Goal: Transaction & Acquisition: Download file/media

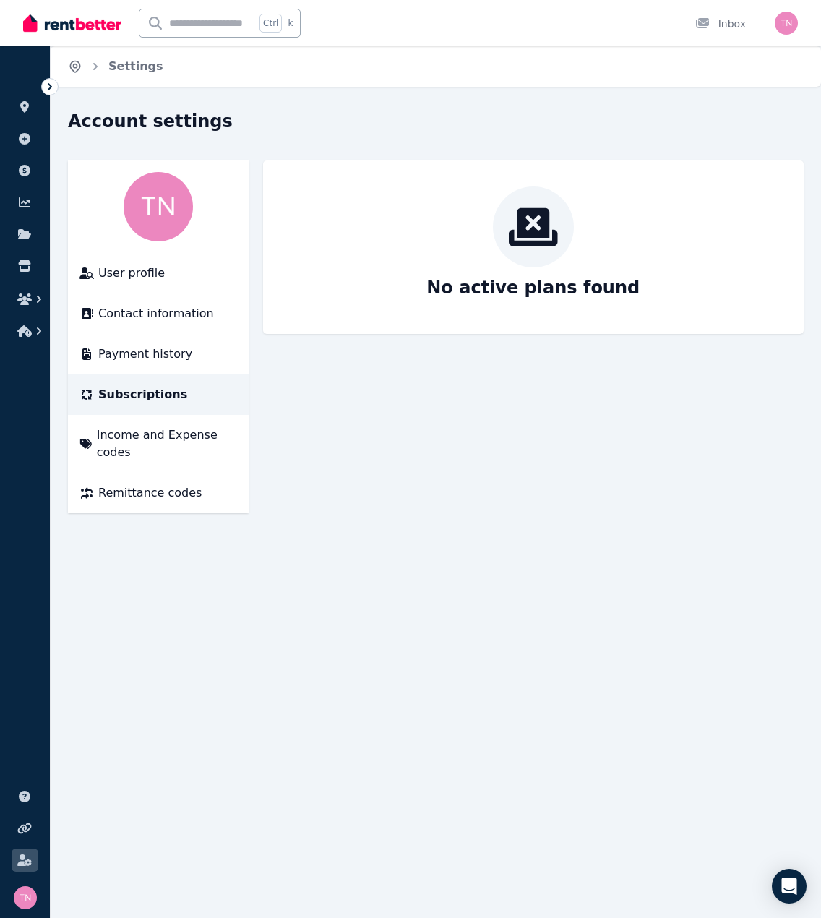
click at [71, 67] on icon "Breadcrumb" at bounding box center [75, 66] width 14 height 14
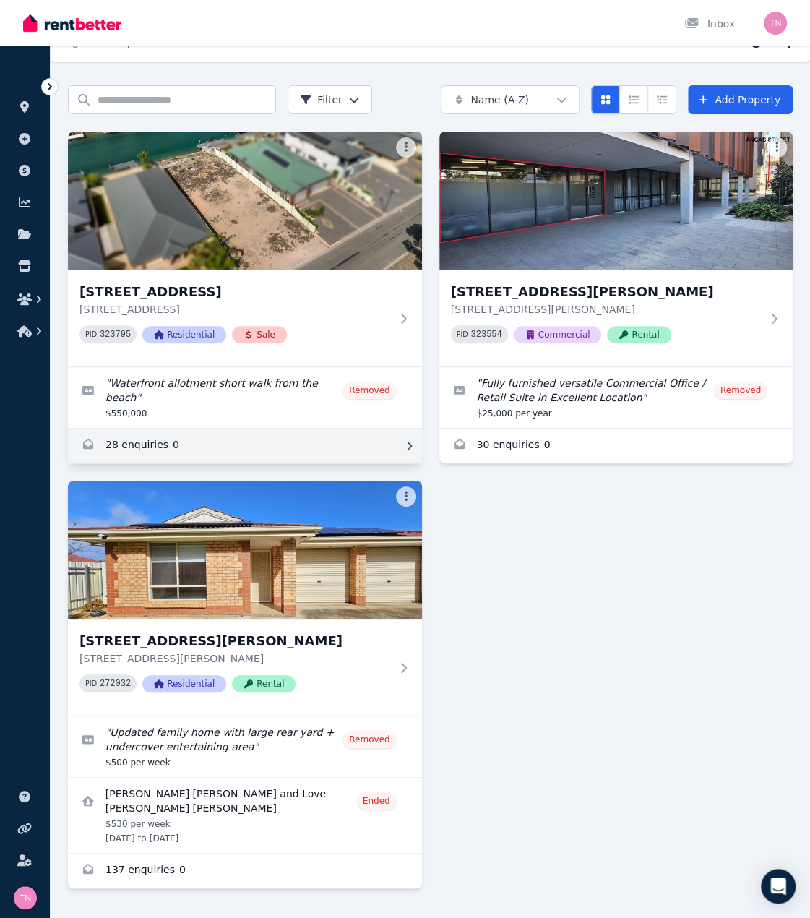
scroll to position [48, 0]
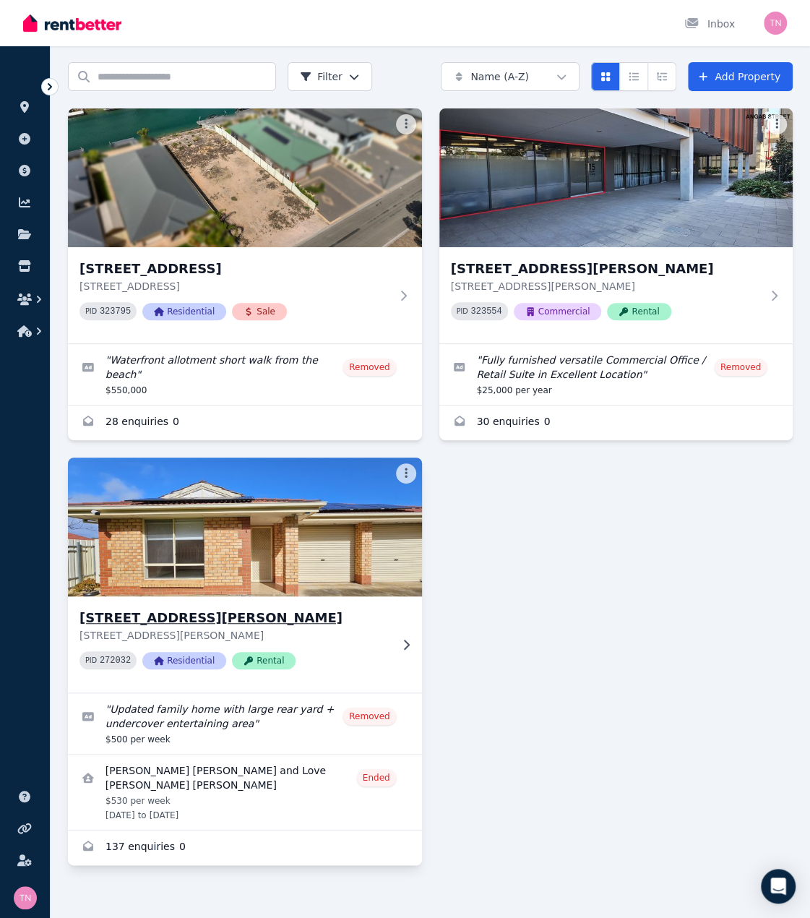
click at [265, 497] on img at bounding box center [245, 527] width 372 height 146
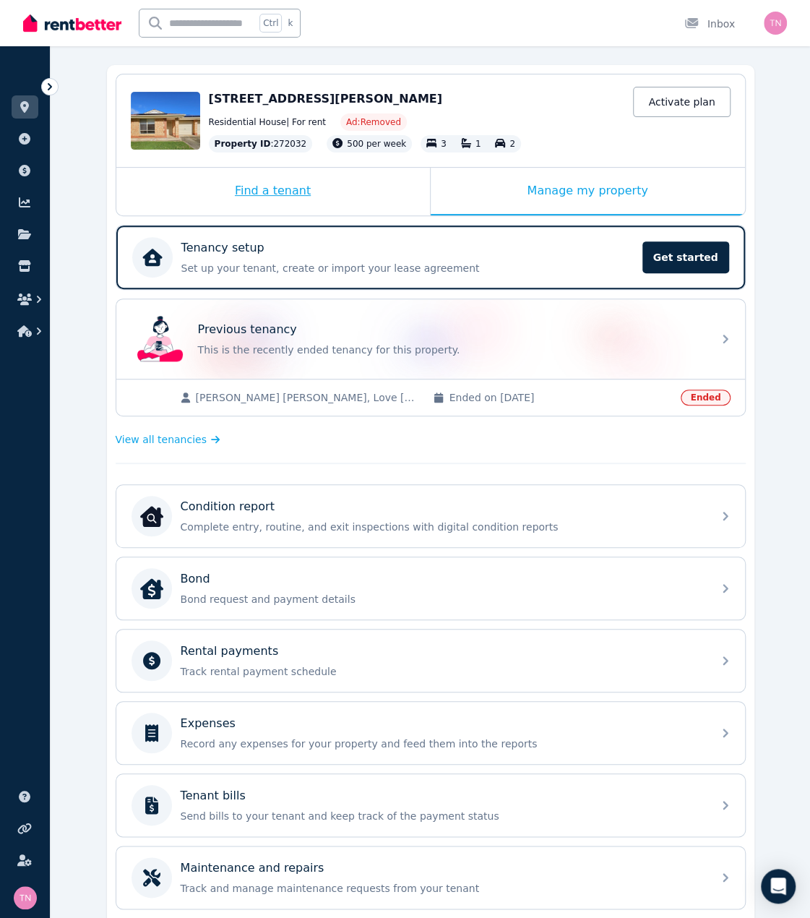
scroll to position [145, 0]
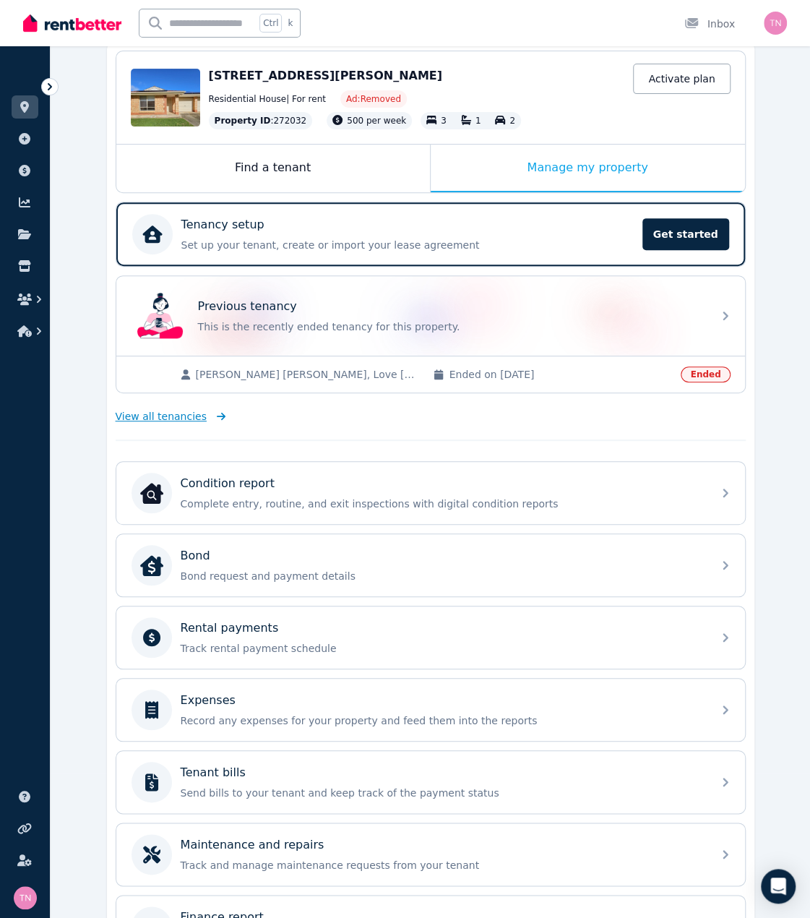
click at [166, 418] on span "View all tenancies" at bounding box center [161, 416] width 91 height 14
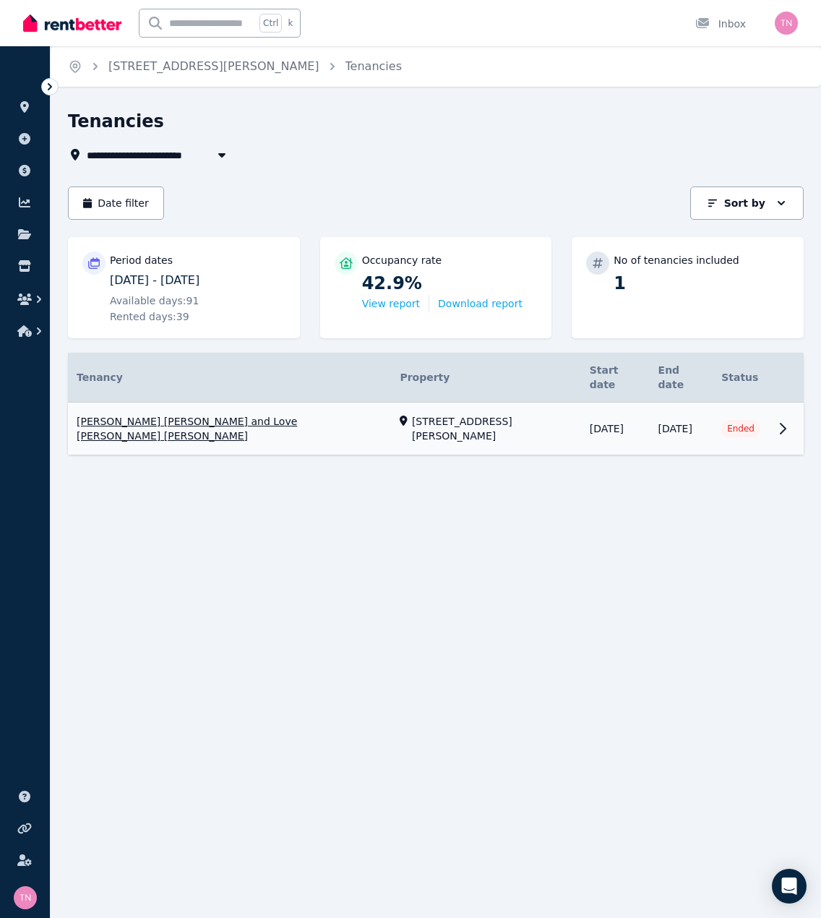
click at [171, 403] on link "View property details" at bounding box center [436, 429] width 736 height 53
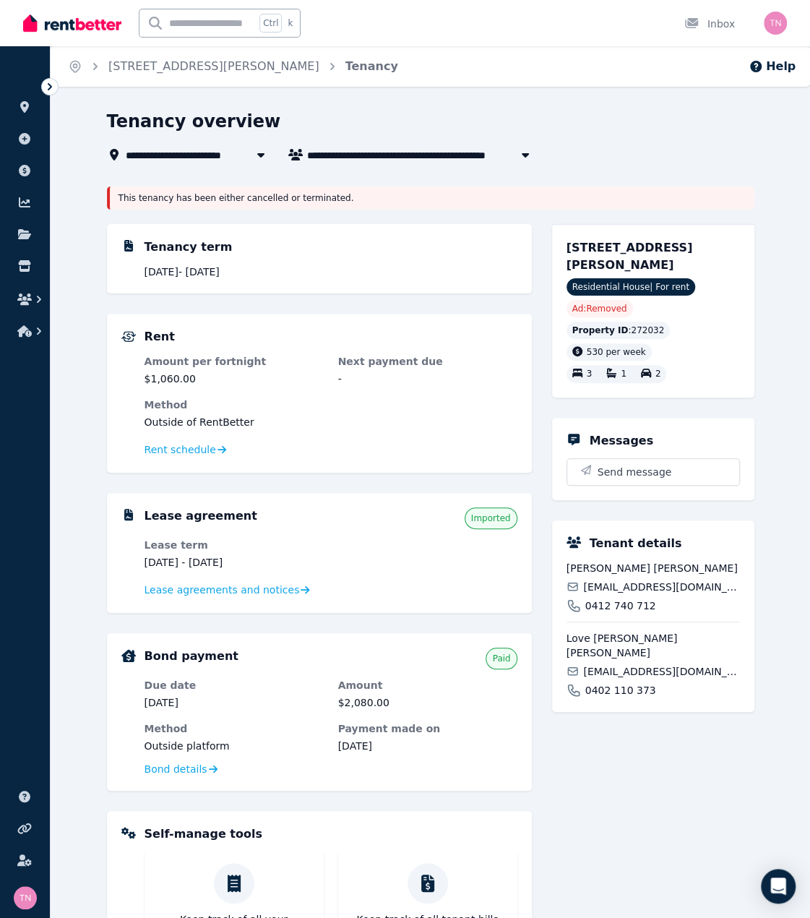
click at [462, 155] on span "[PERSON_NAME] [PERSON_NAME] and Love [PERSON_NAME] [PERSON_NAME]" at bounding box center [422, 154] width 231 height 17
type input "**********"
click at [260, 195] on div "This tenancy has been either cancelled or terminated." at bounding box center [431, 197] width 648 height 23
click at [168, 68] on link "[STREET_ADDRESS][PERSON_NAME]" at bounding box center [213, 66] width 211 height 14
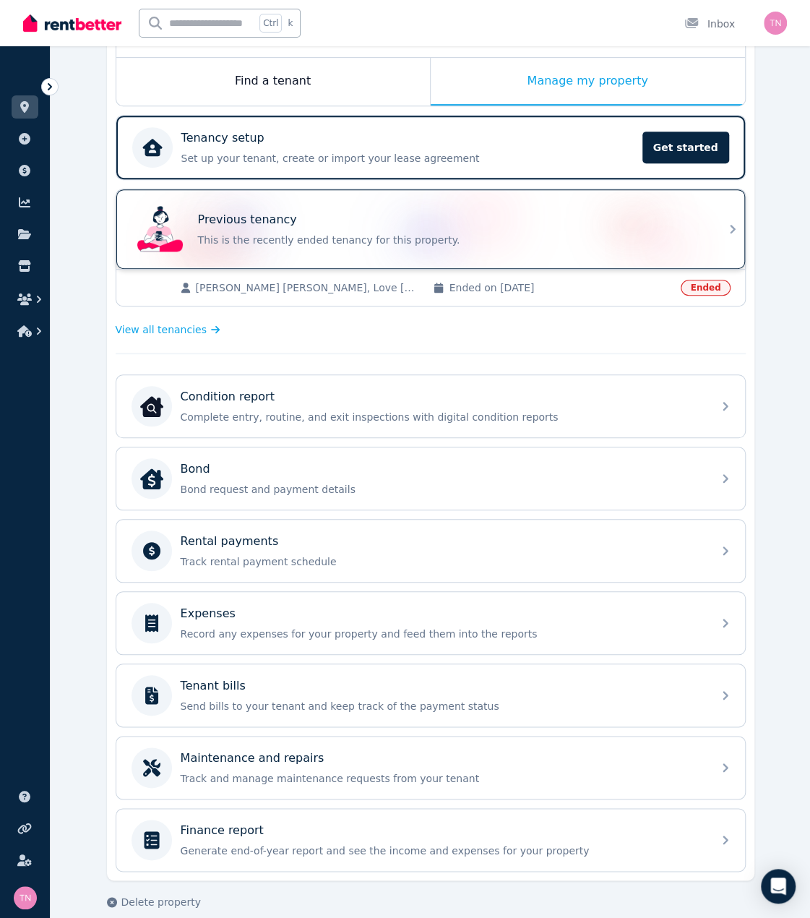
scroll to position [239, 0]
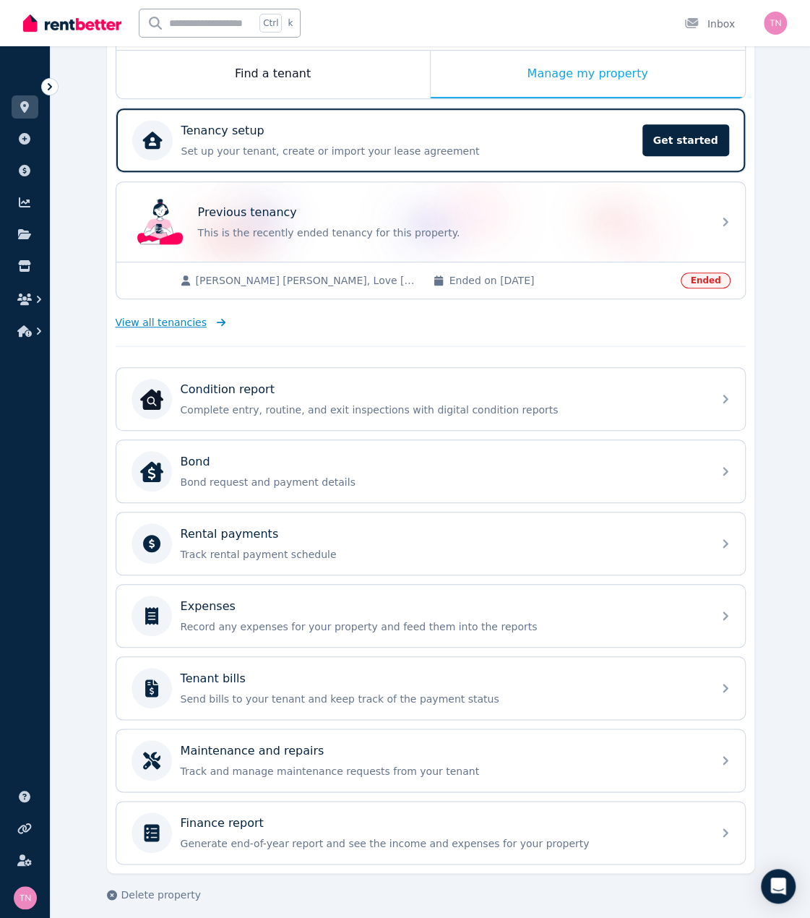
click at [197, 322] on link "View all tenancies" at bounding box center [171, 322] width 111 height 14
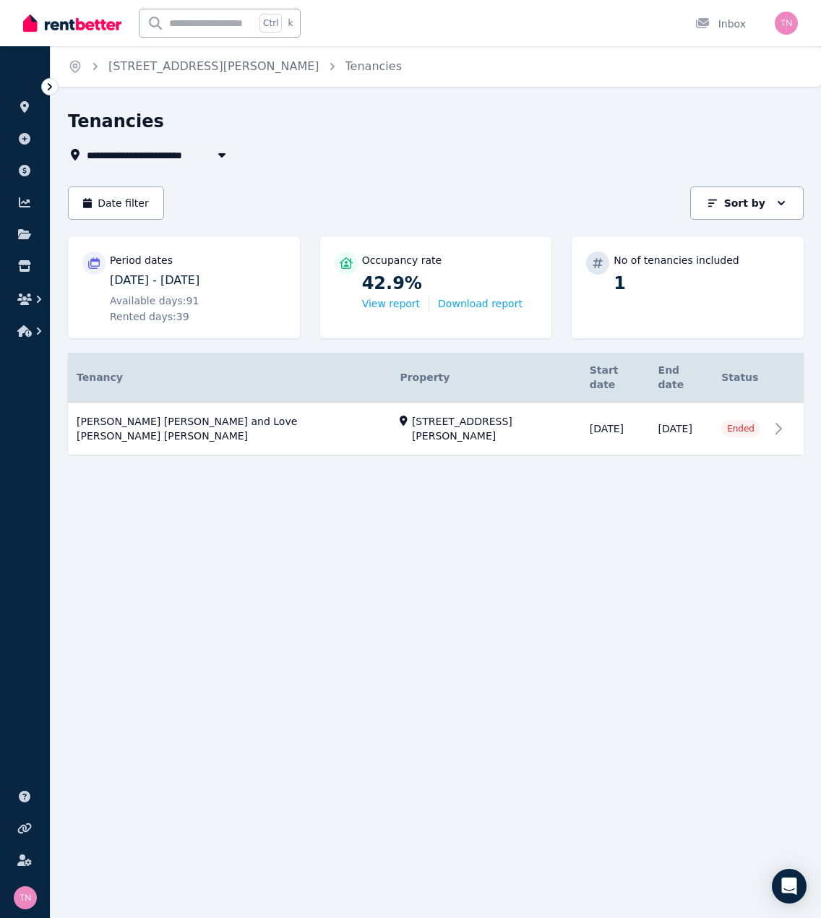
click at [44, 87] on icon at bounding box center [50, 87] width 14 height 14
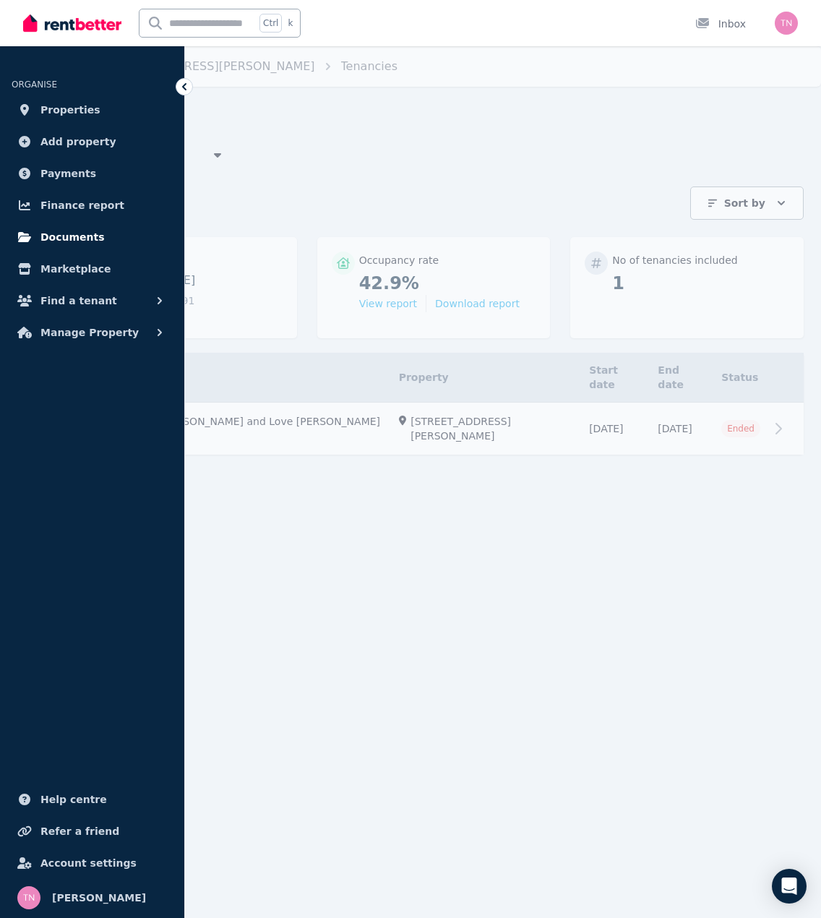
click at [45, 241] on span "Documents" at bounding box center [72, 236] width 64 height 17
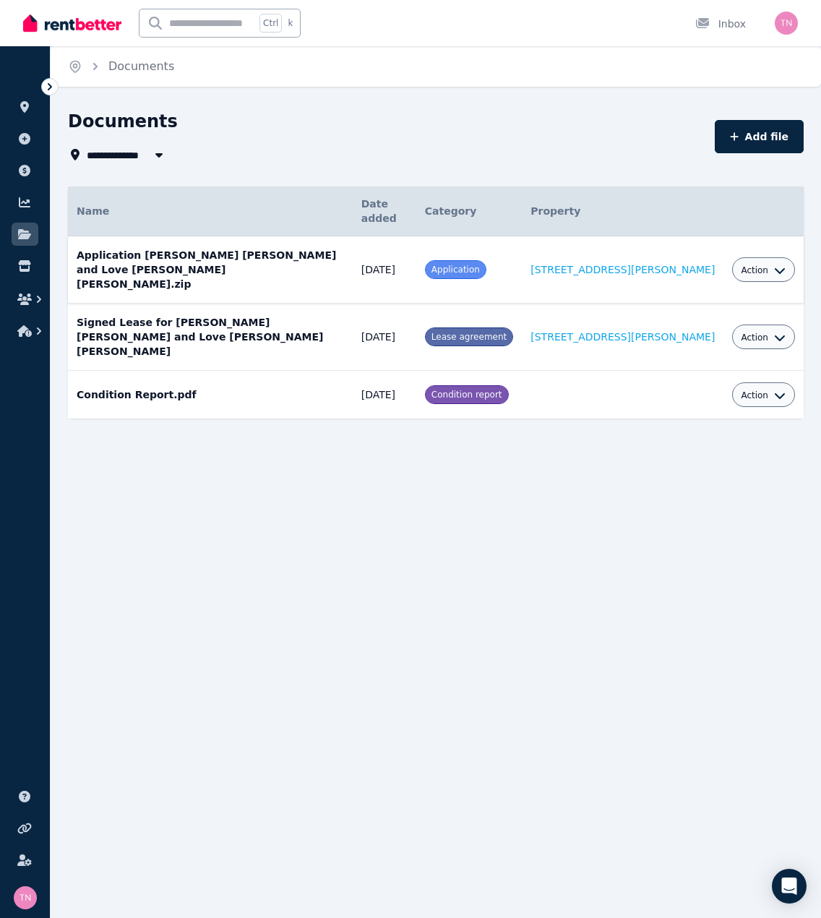
click at [486, 261] on span at bounding box center [456, 269] width 60 height 17
click at [746, 265] on span "Action" at bounding box center [754, 271] width 27 height 12
click at [705, 342] on link "Download" at bounding box center [719, 355] width 139 height 26
